Goal: Find specific page/section: Find specific page/section

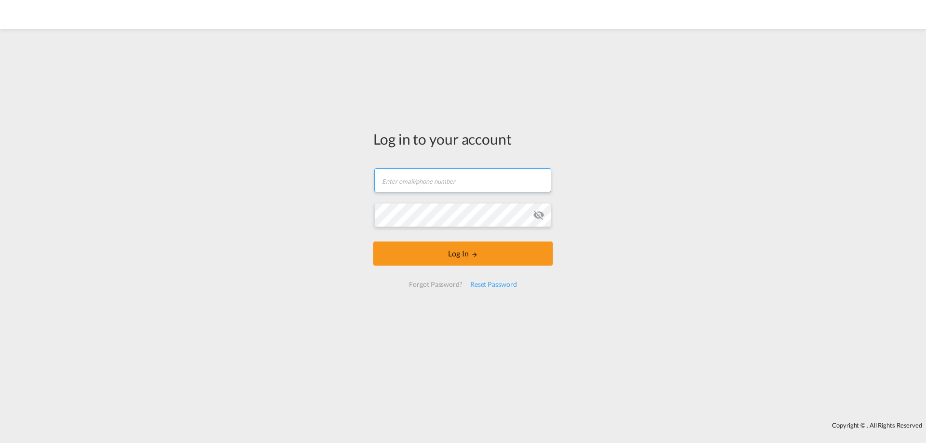
click at [459, 184] on input "text" at bounding box center [462, 180] width 177 height 24
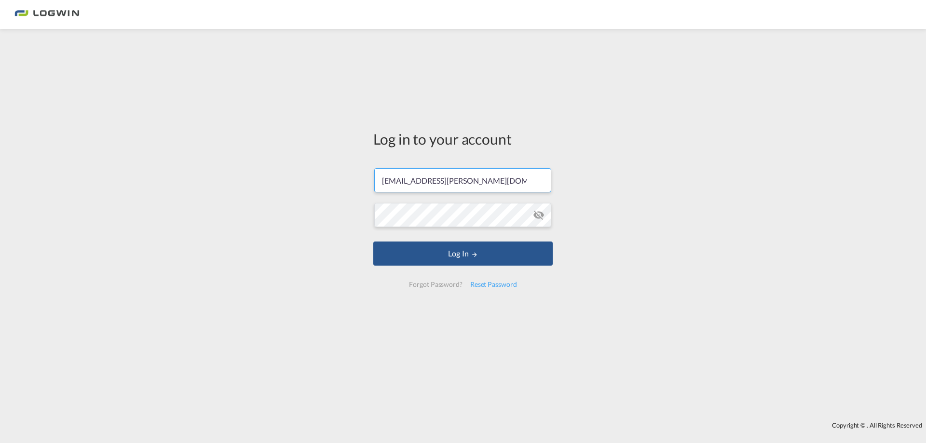
type input "[EMAIL_ADDRESS][PERSON_NAME][DOMAIN_NAME]"
click at [465, 106] on div "Log in to your account [EMAIL_ADDRESS][PERSON_NAME][DOMAIN_NAME] Password field…" at bounding box center [463, 213] width 194 height 358
click at [539, 214] on md-icon "icon-eye-off" at bounding box center [539, 215] width 12 height 12
click at [473, 251] on button "Log In" at bounding box center [462, 254] width 179 height 24
